Goal: Transaction & Acquisition: Subscribe to service/newsletter

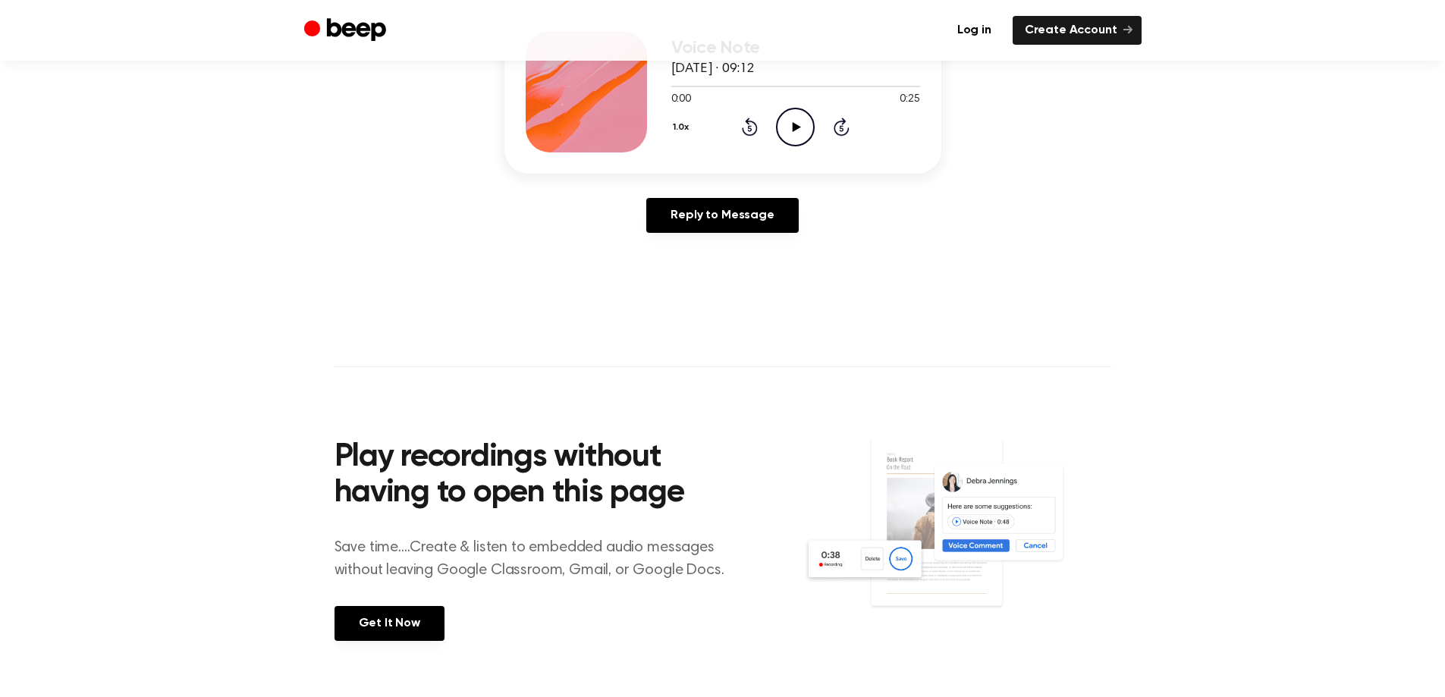
scroll to position [522, 0]
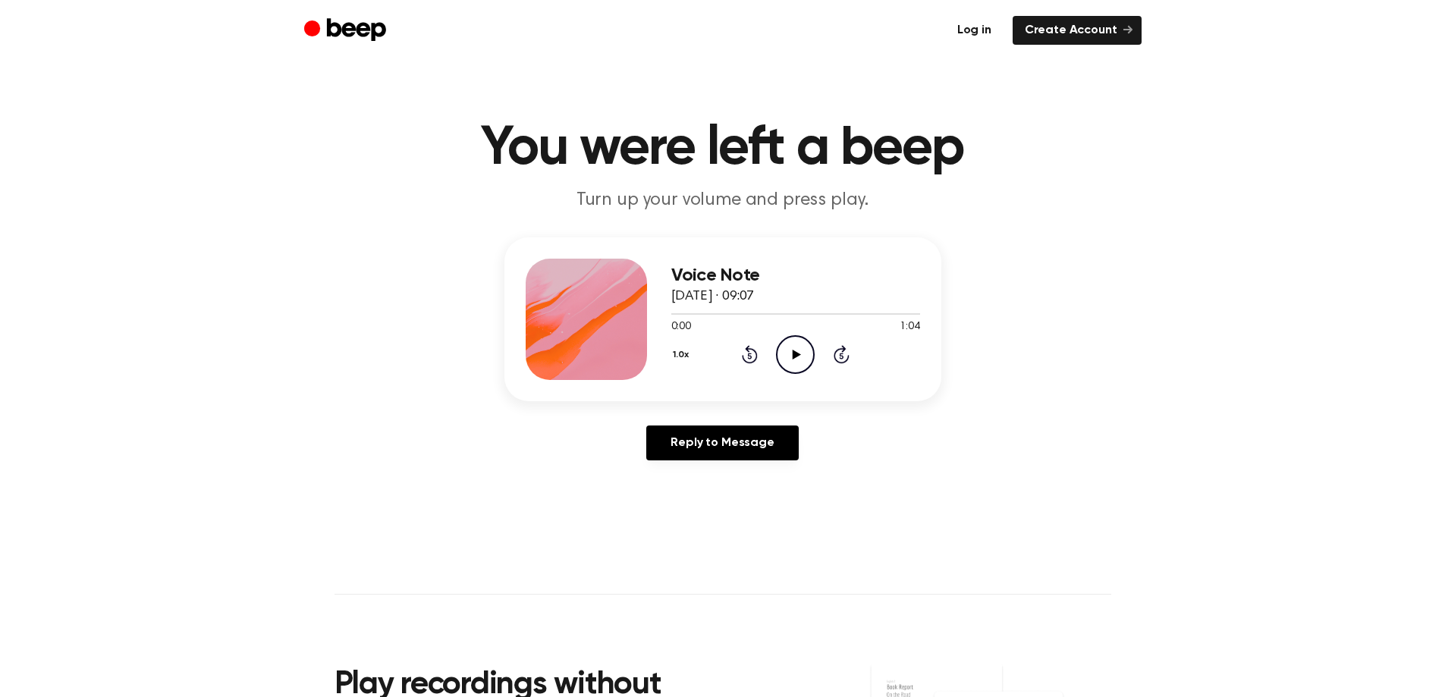
click at [972, 32] on link "Log in" at bounding box center [974, 30] width 58 height 29
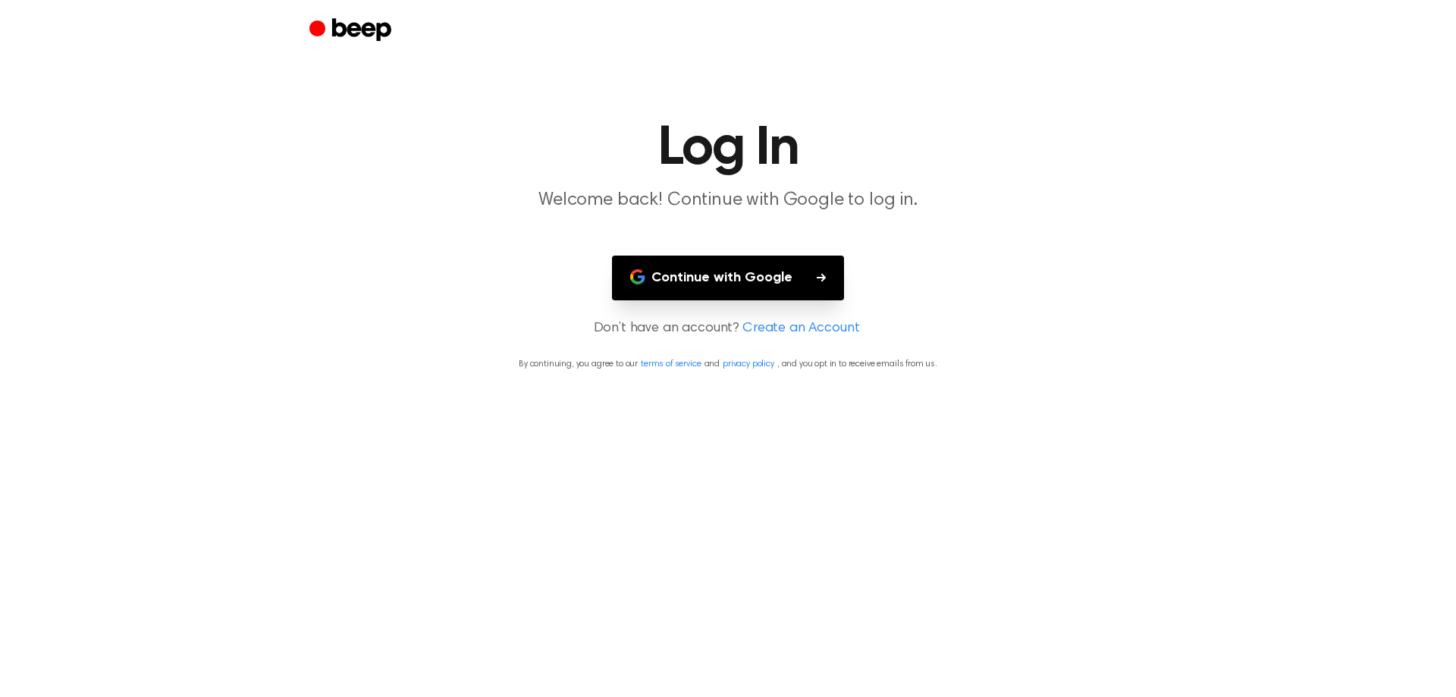
click at [687, 265] on button "Continue with Google" at bounding box center [728, 278] width 232 height 45
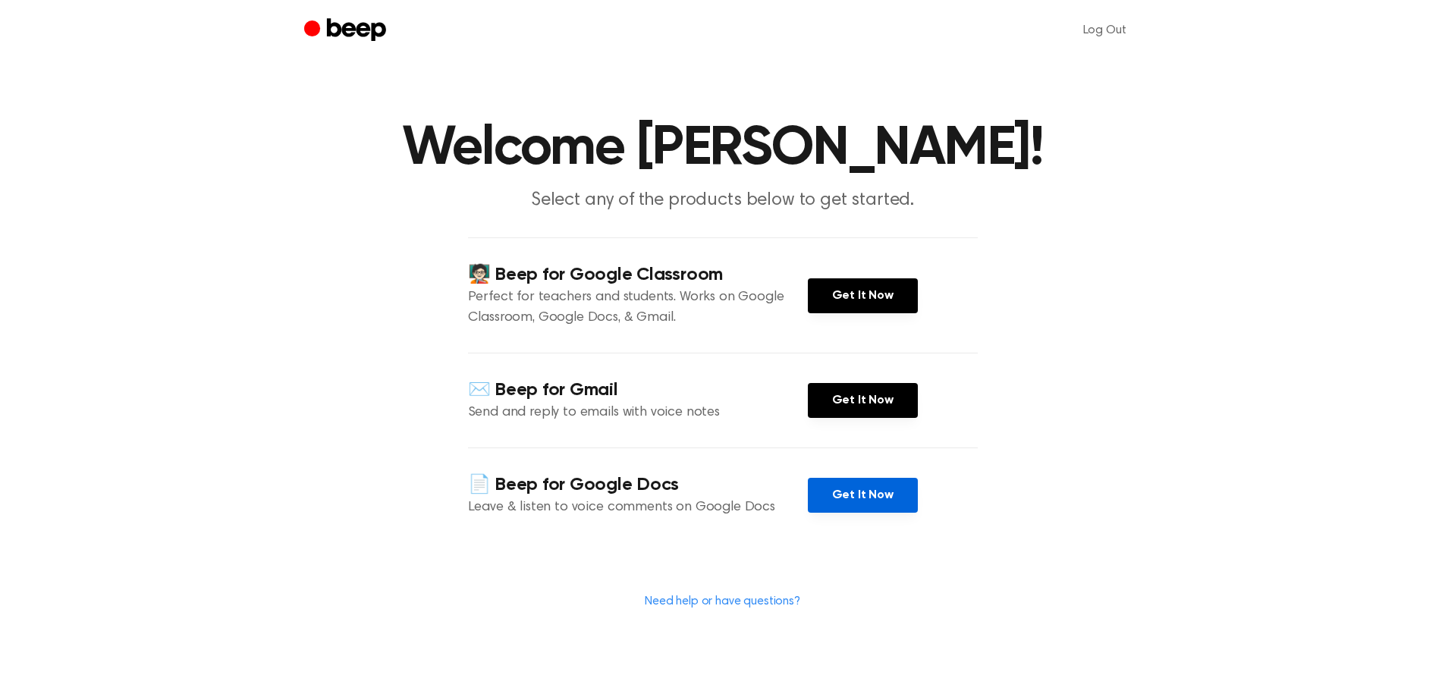
click at [859, 501] on link "Get It Now" at bounding box center [863, 495] width 110 height 35
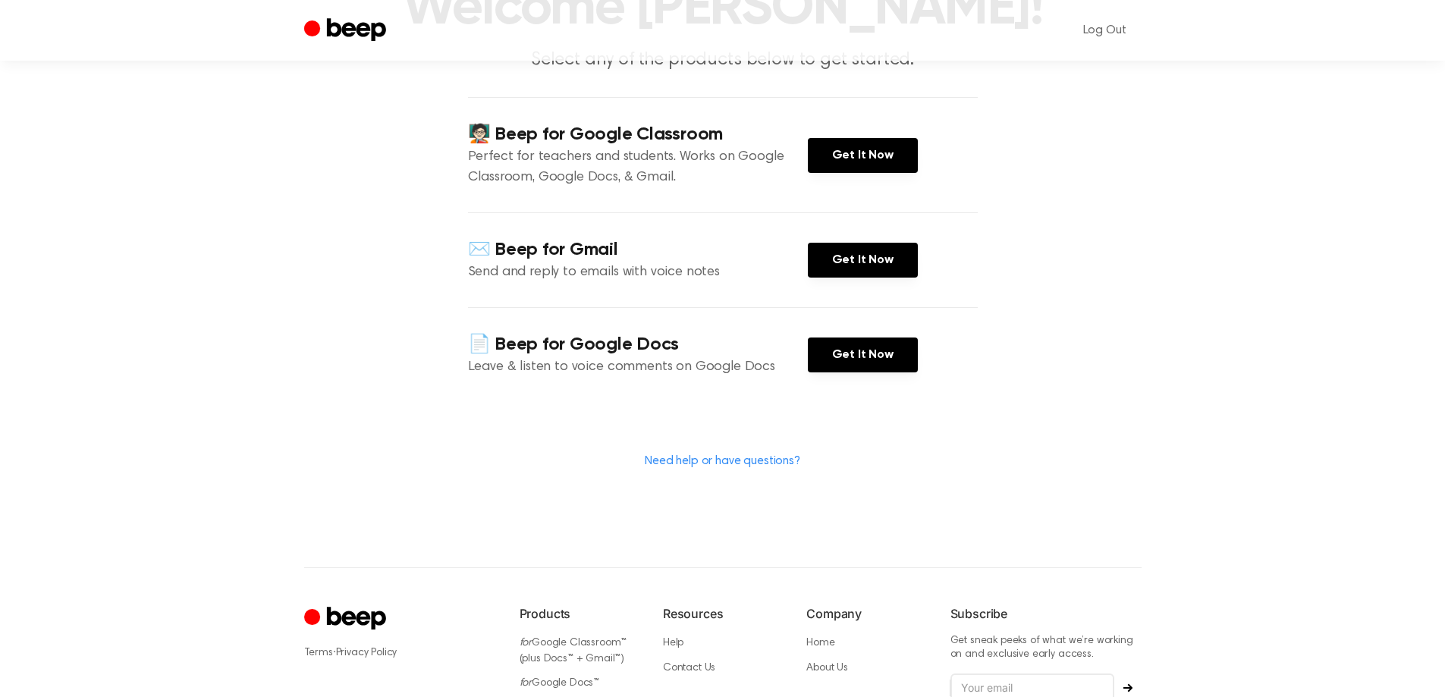
scroll to position [294, 0]
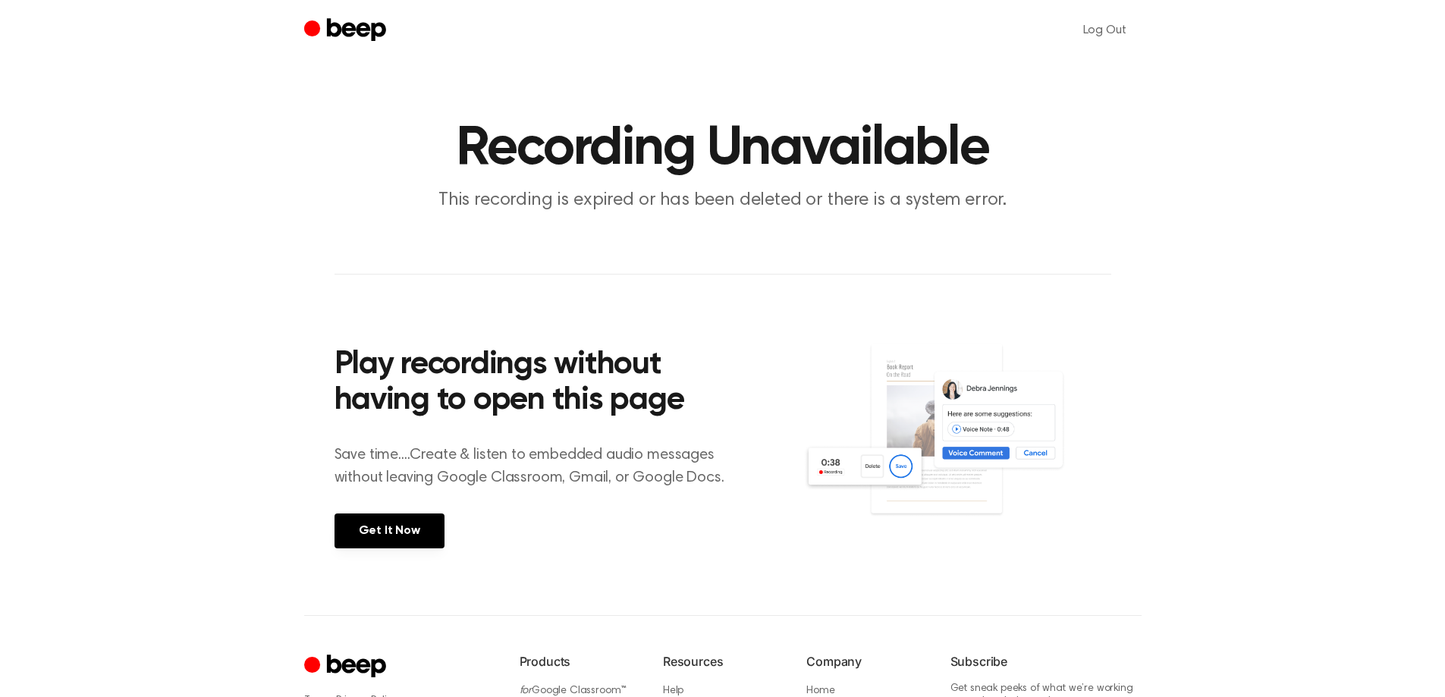
click at [1205, 232] on main "Recording Unavailable This recording is expired or has been deleted or there is…" at bounding box center [722, 307] width 1445 height 615
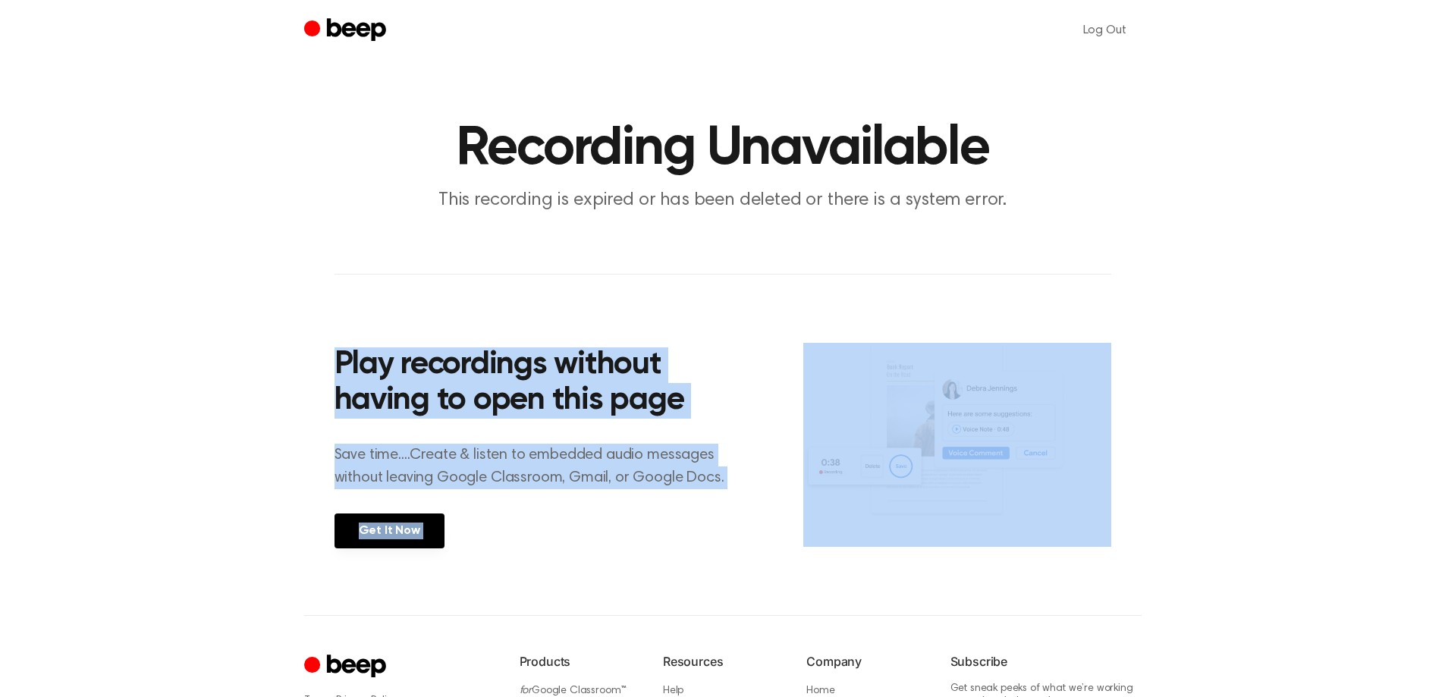
drag, startPoint x: 1009, startPoint y: 193, endPoint x: 1018, endPoint y: 222, distance: 30.7
click at [1018, 222] on main "Recording Unavailable This recording is expired or has been deleted or there is…" at bounding box center [722, 307] width 1445 height 615
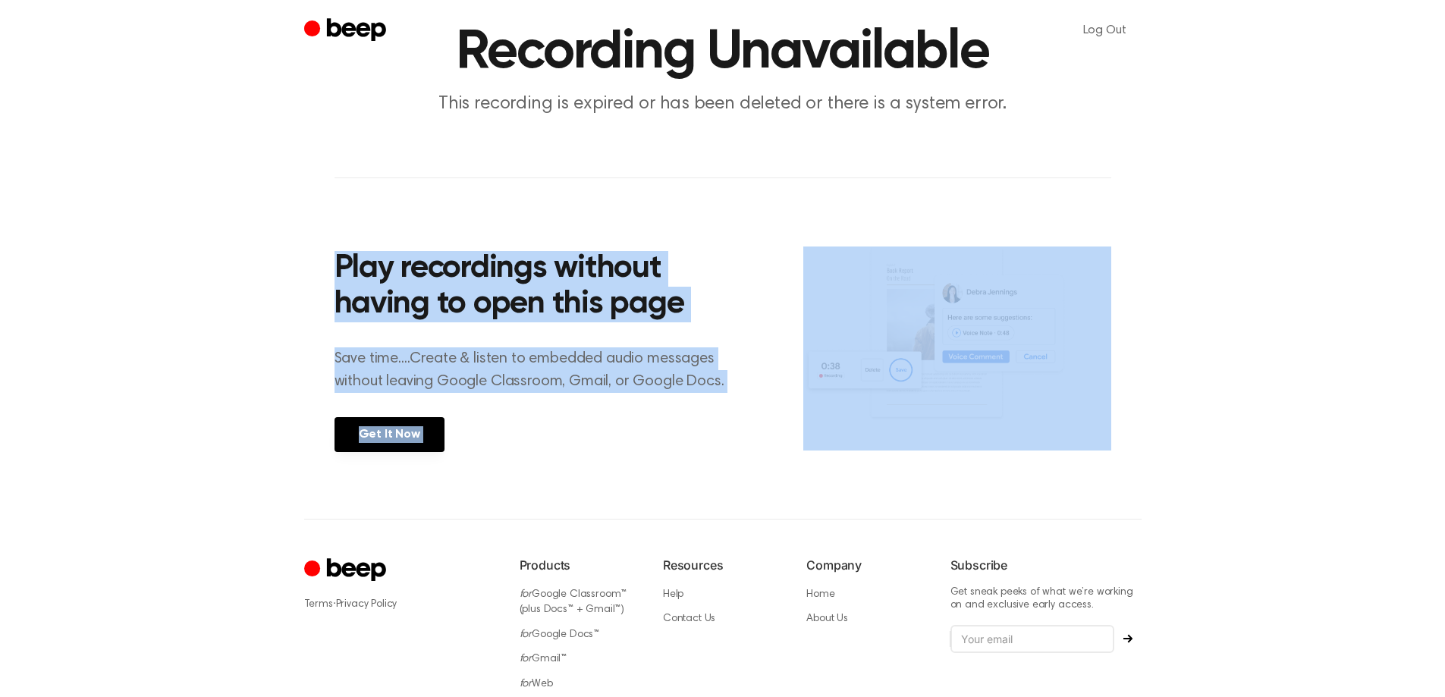
scroll to position [198, 0]
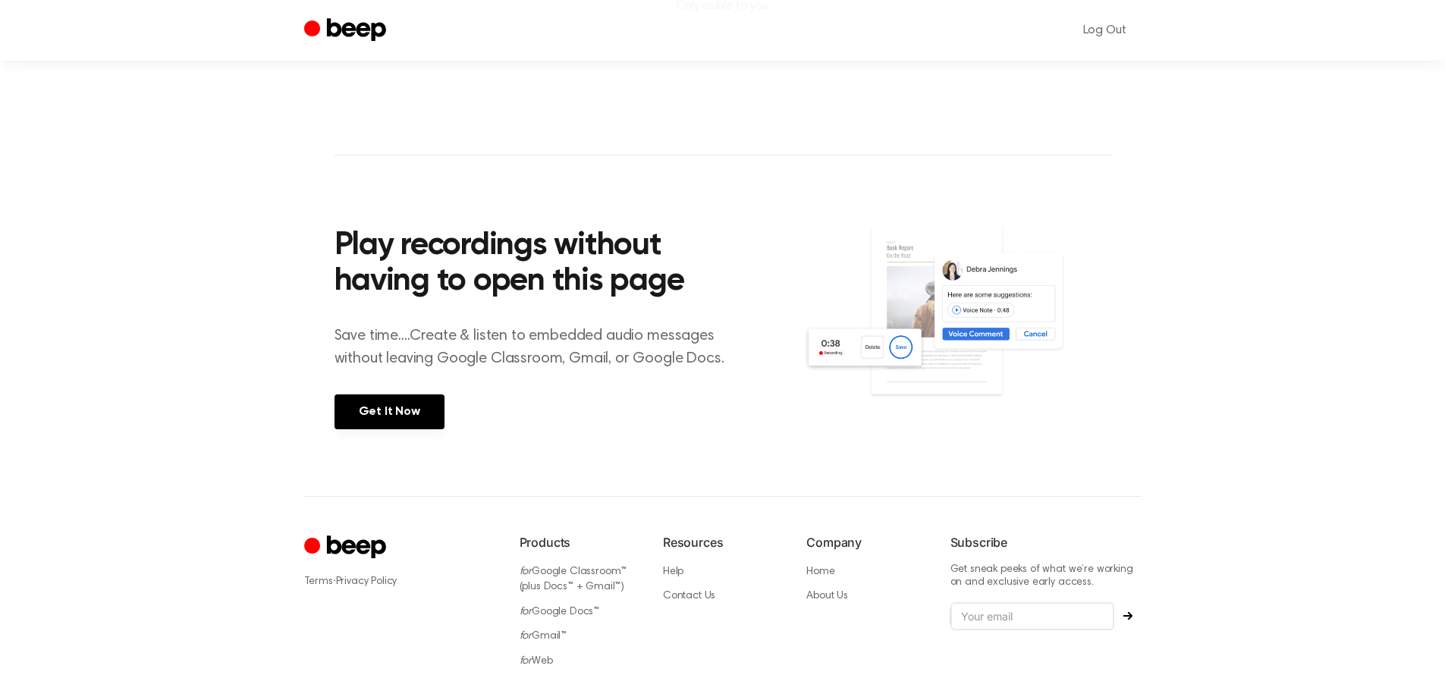
scroll to position [560, 0]
